Goal: Book appointment/travel/reservation

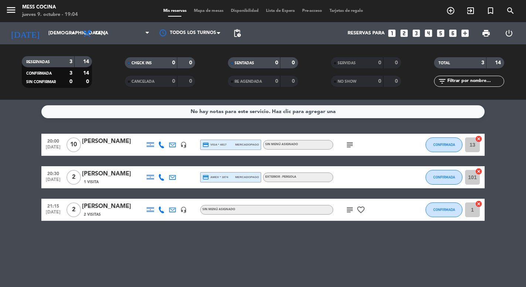
click at [209, 13] on span "Mapa de mesas" at bounding box center [208, 11] width 37 height 4
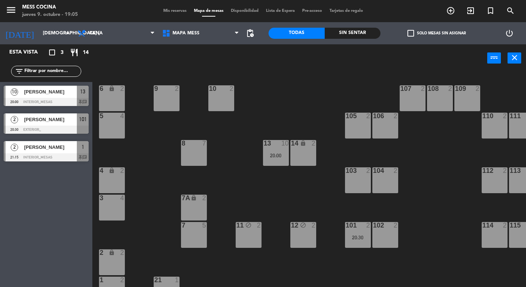
click at [178, 94] on div "9 2" at bounding box center [167, 98] width 26 height 26
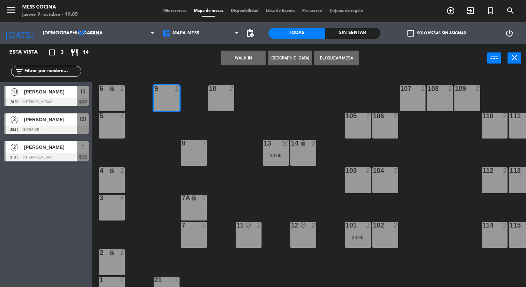
click at [212, 125] on div "6 lock 2 9 2 10 2 107 2 108 2 109 2 5 4 105 2 106 2 110 2 111 2 13 10 20:00 8 7…" at bounding box center [312, 179] width 429 height 215
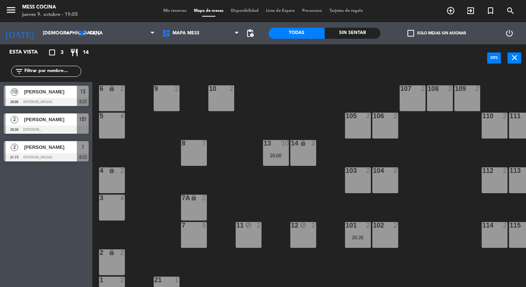
scroll to position [33, 0]
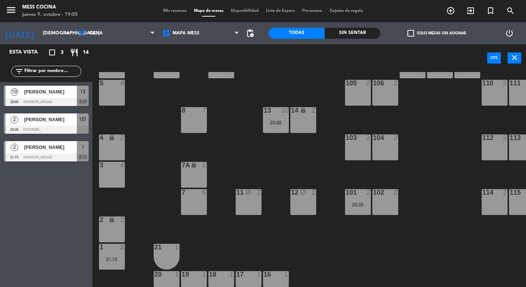
click at [125, 178] on div "6 lock 2 9 2 10 2 107 2 108 2 109 2 5 4 105 2 106 2 110 2 111 2 13 10 20:00 8 7…" at bounding box center [312, 179] width 429 height 215
click at [122, 170] on div "3 4" at bounding box center [112, 175] width 26 height 26
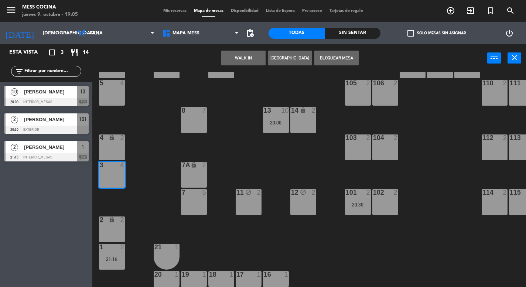
click at [252, 52] on button "WALK IN" at bounding box center [243, 58] width 44 height 15
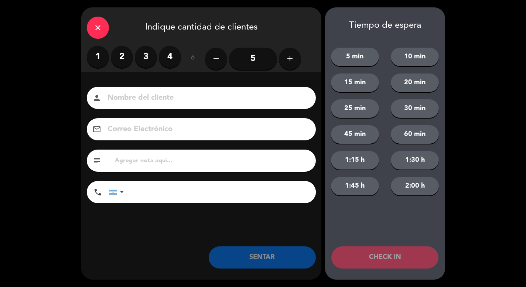
click at [96, 18] on div "close" at bounding box center [98, 28] width 22 height 22
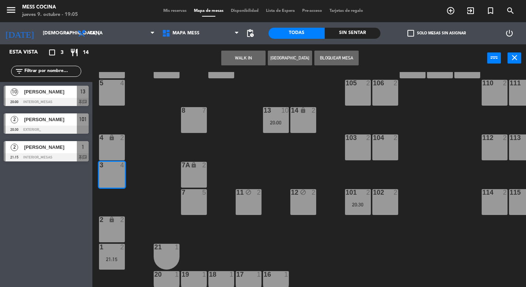
click at [294, 63] on button "[GEOGRAPHIC_DATA]" at bounding box center [290, 58] width 44 height 15
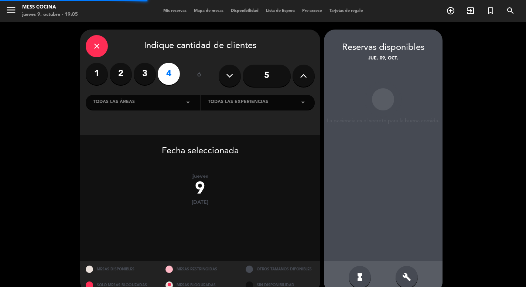
click at [119, 68] on label "2" at bounding box center [121, 74] width 22 height 22
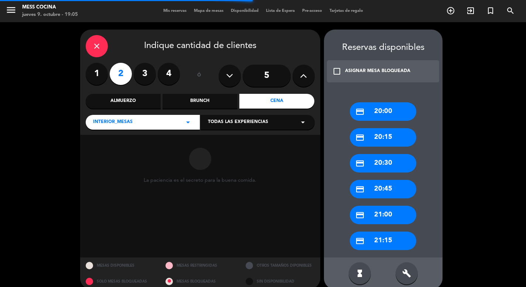
click at [374, 112] on div "credit_card 20:00" at bounding box center [383, 111] width 66 height 18
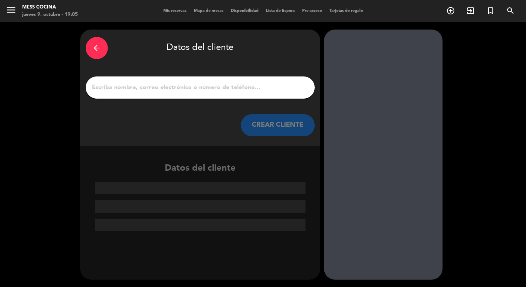
click at [230, 83] on input "1" at bounding box center [200, 87] width 218 height 10
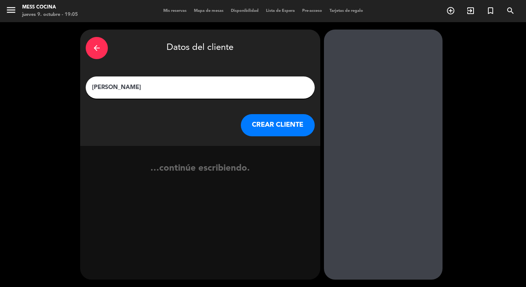
type input "[PERSON_NAME]"
